Goal: Information Seeking & Learning: Stay updated

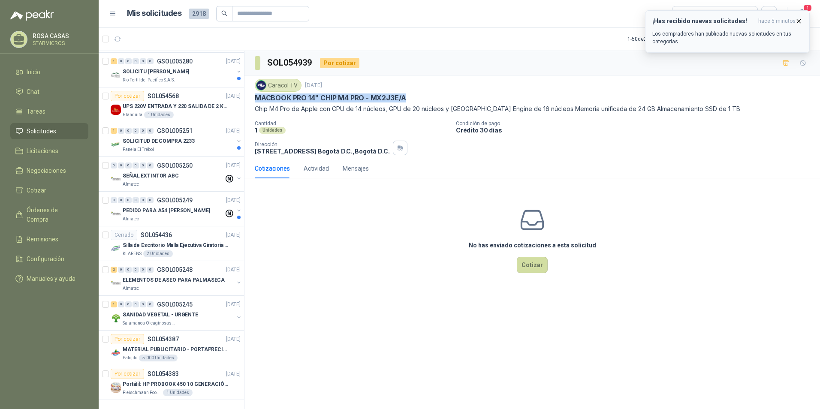
click at [711, 36] on p "Los compradores han publicado nuevas solicitudes en tus categorías." at bounding box center [728, 37] width 150 height 15
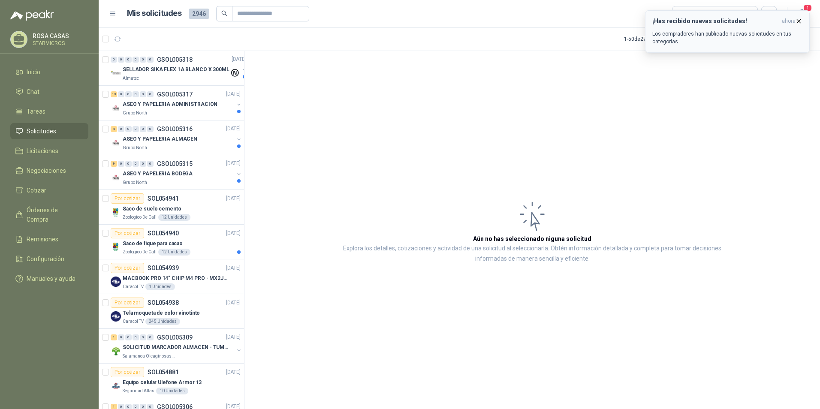
click at [740, 30] on p "Los compradores han publicado nuevas solicitudes en tus categorías." at bounding box center [728, 37] width 150 height 15
